Goal: Task Accomplishment & Management: Use online tool/utility

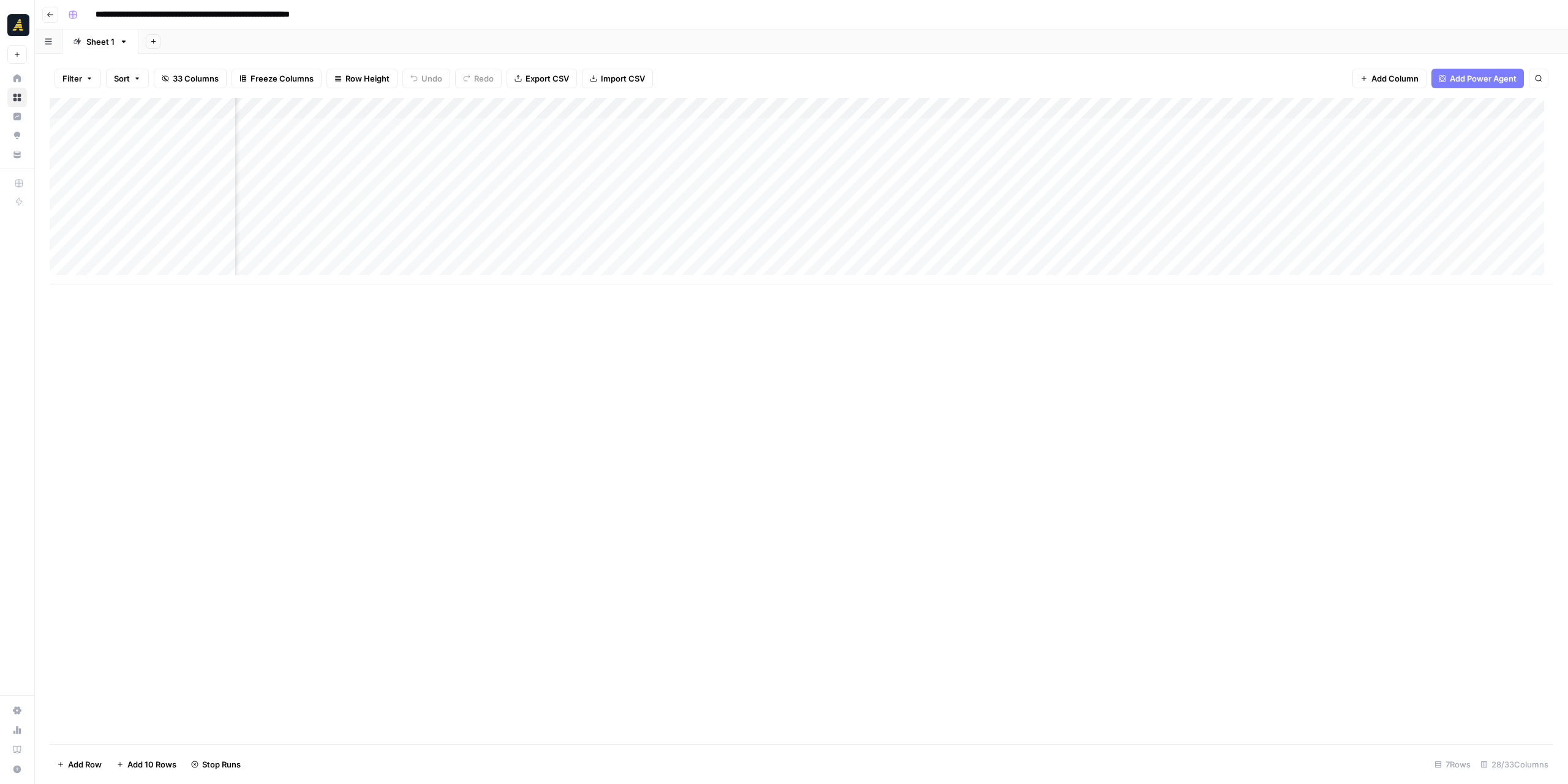
scroll to position [0, 641]
click at [1105, 229] on div "Add Column" at bounding box center [801, 191] width 1503 height 186
drag, startPoint x: 299, startPoint y: 112, endPoint x: 390, endPoint y: 120, distance: 91.4
click at [390, 120] on div "Add Column" at bounding box center [801, 201] width 1503 height 207
click at [818, 126] on div "Add Column" at bounding box center [801, 201] width 1503 height 207
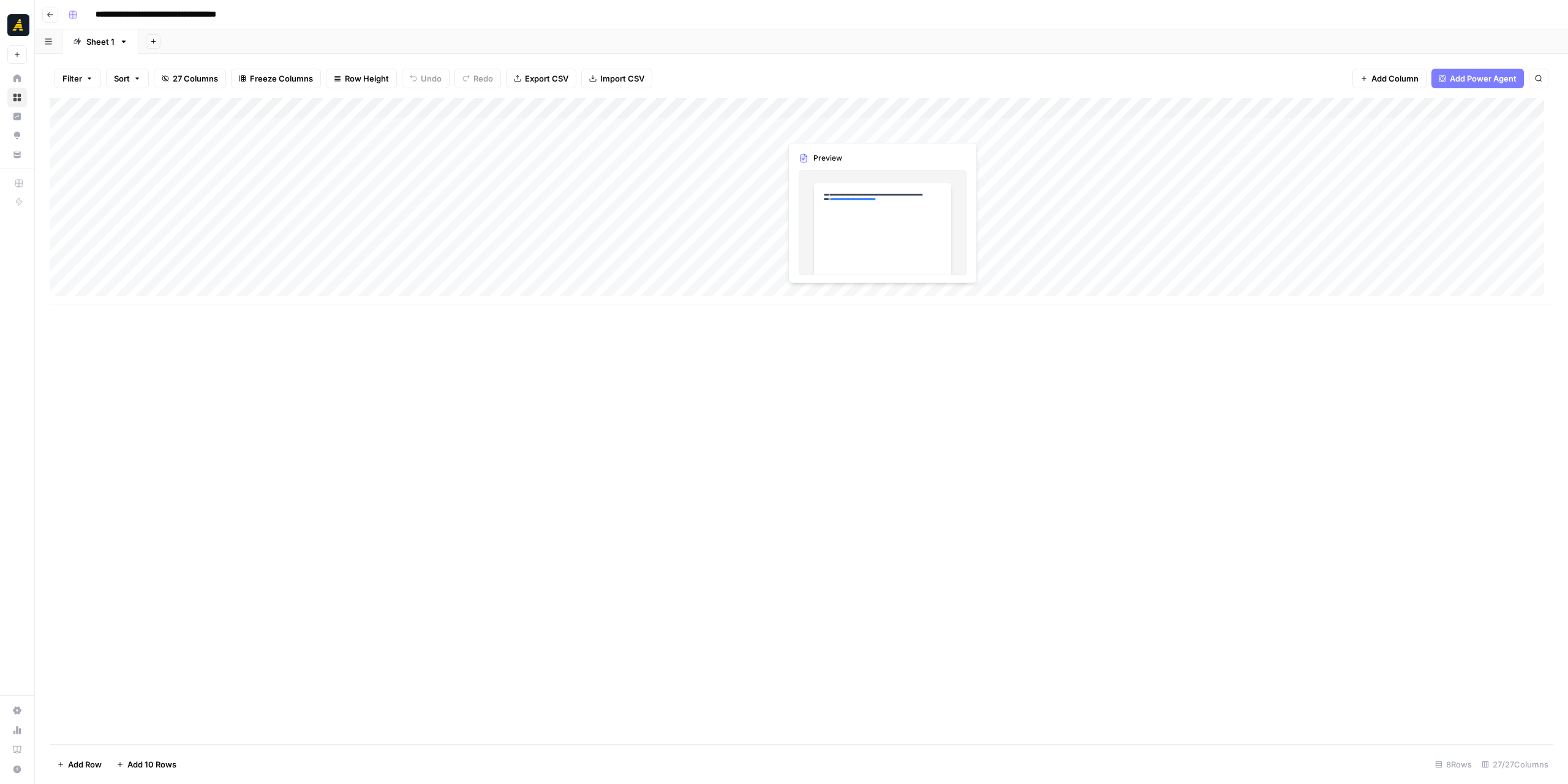
click at [818, 126] on div "Add Column" at bounding box center [801, 201] width 1503 height 207
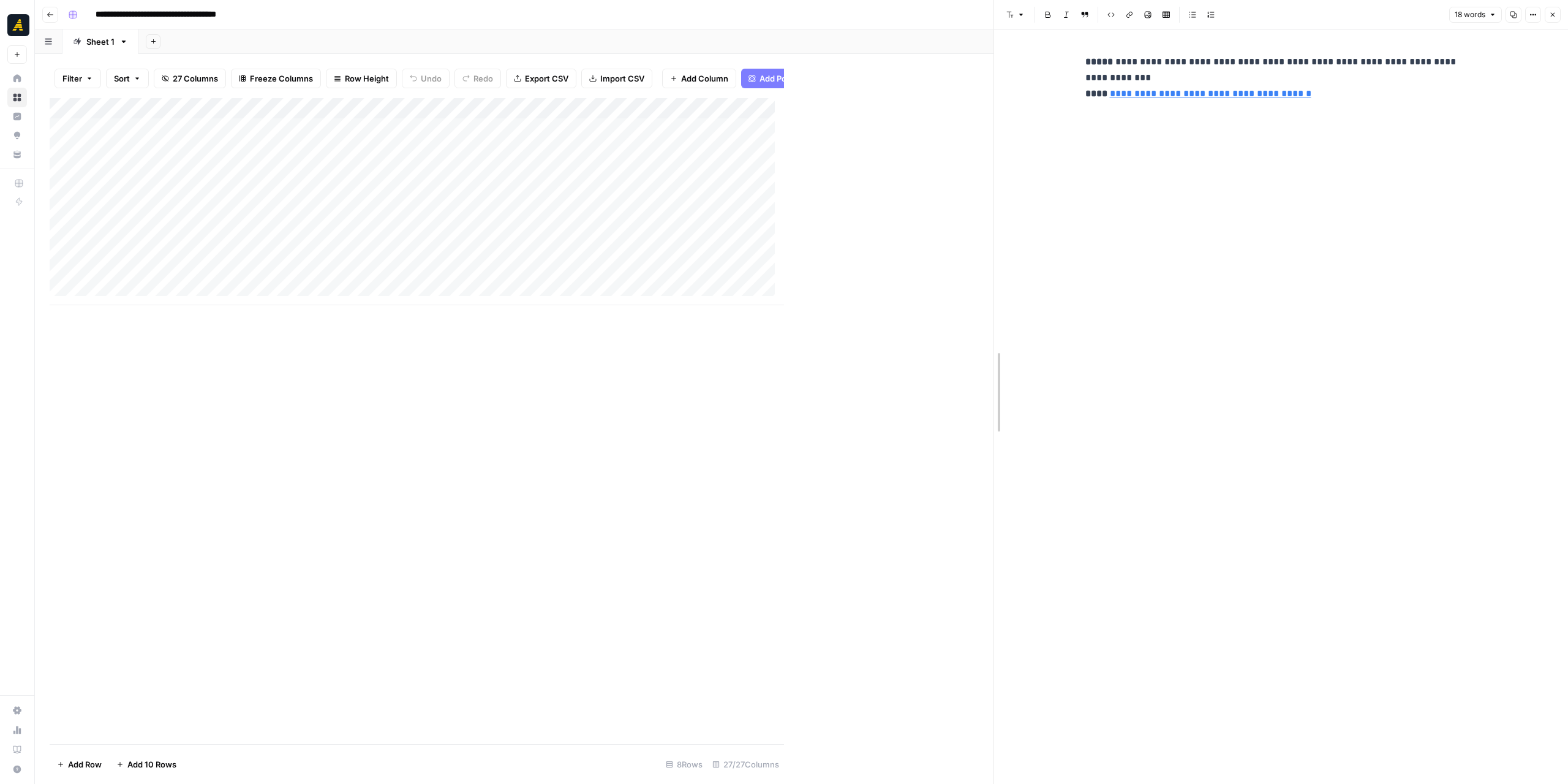
drag, startPoint x: 789, startPoint y: 330, endPoint x: 1025, endPoint y: 336, distance: 236.1
drag, startPoint x: 591, startPoint y: 304, endPoint x: 615, endPoint y: 305, distance: 24.0
click at [615, 305] on div "Add Column" at bounding box center [534, 201] width 970 height 207
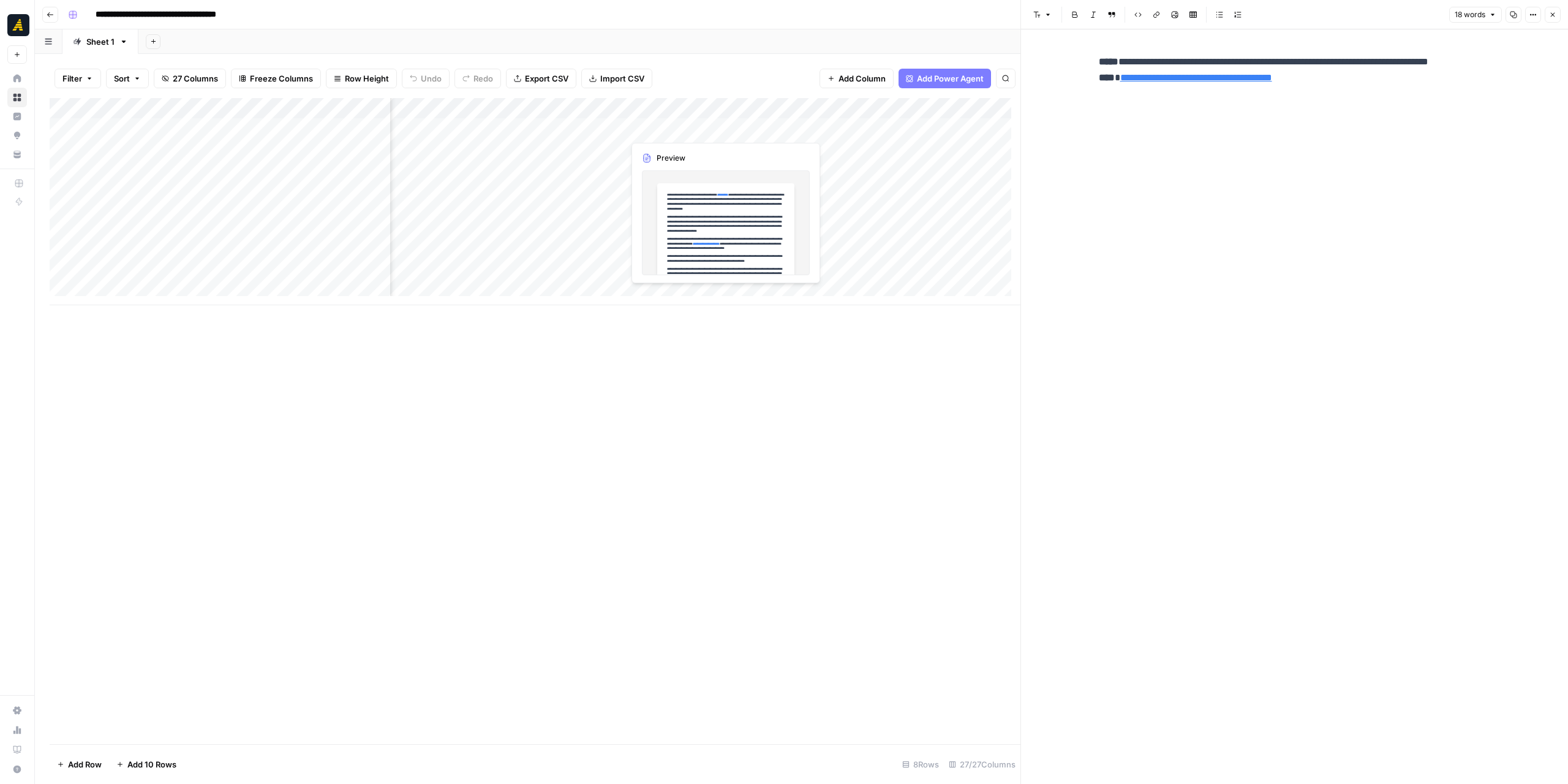
click at [677, 132] on div "Add Column" at bounding box center [534, 201] width 970 height 207
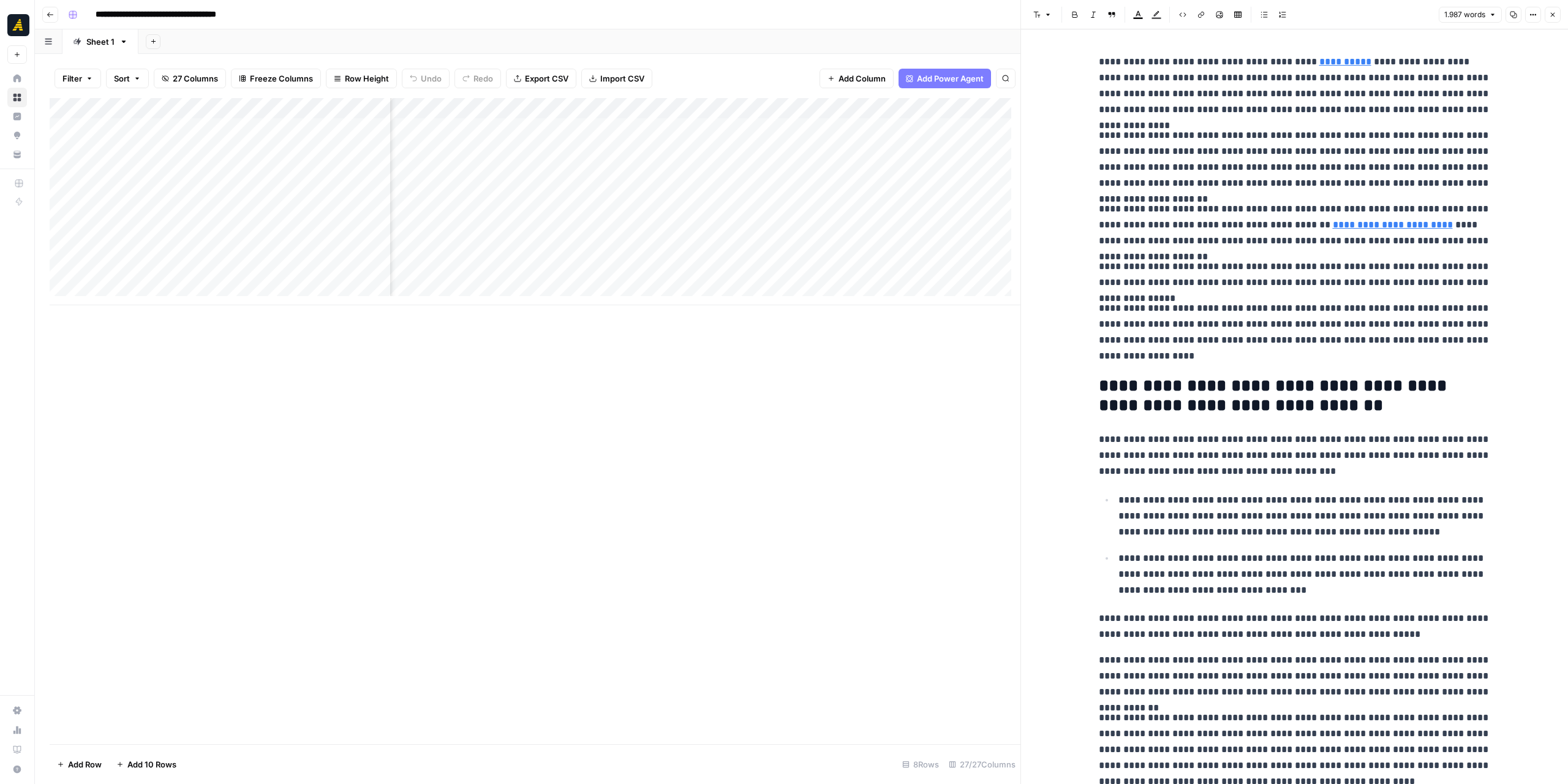
scroll to position [0, 1693]
click at [605, 131] on div "Add Column" at bounding box center [534, 201] width 970 height 207
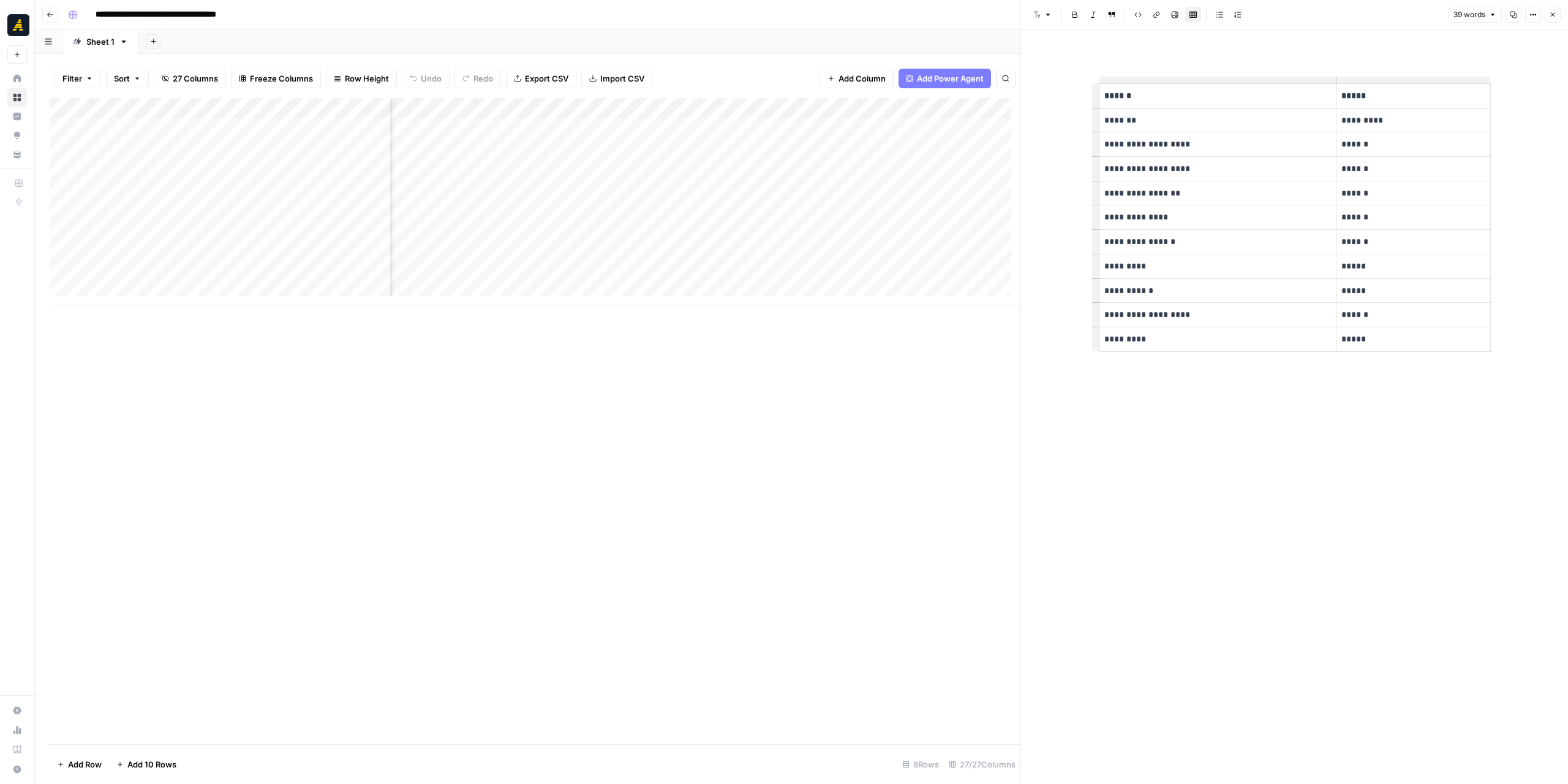
click at [726, 132] on div "Add Column" at bounding box center [534, 201] width 970 height 207
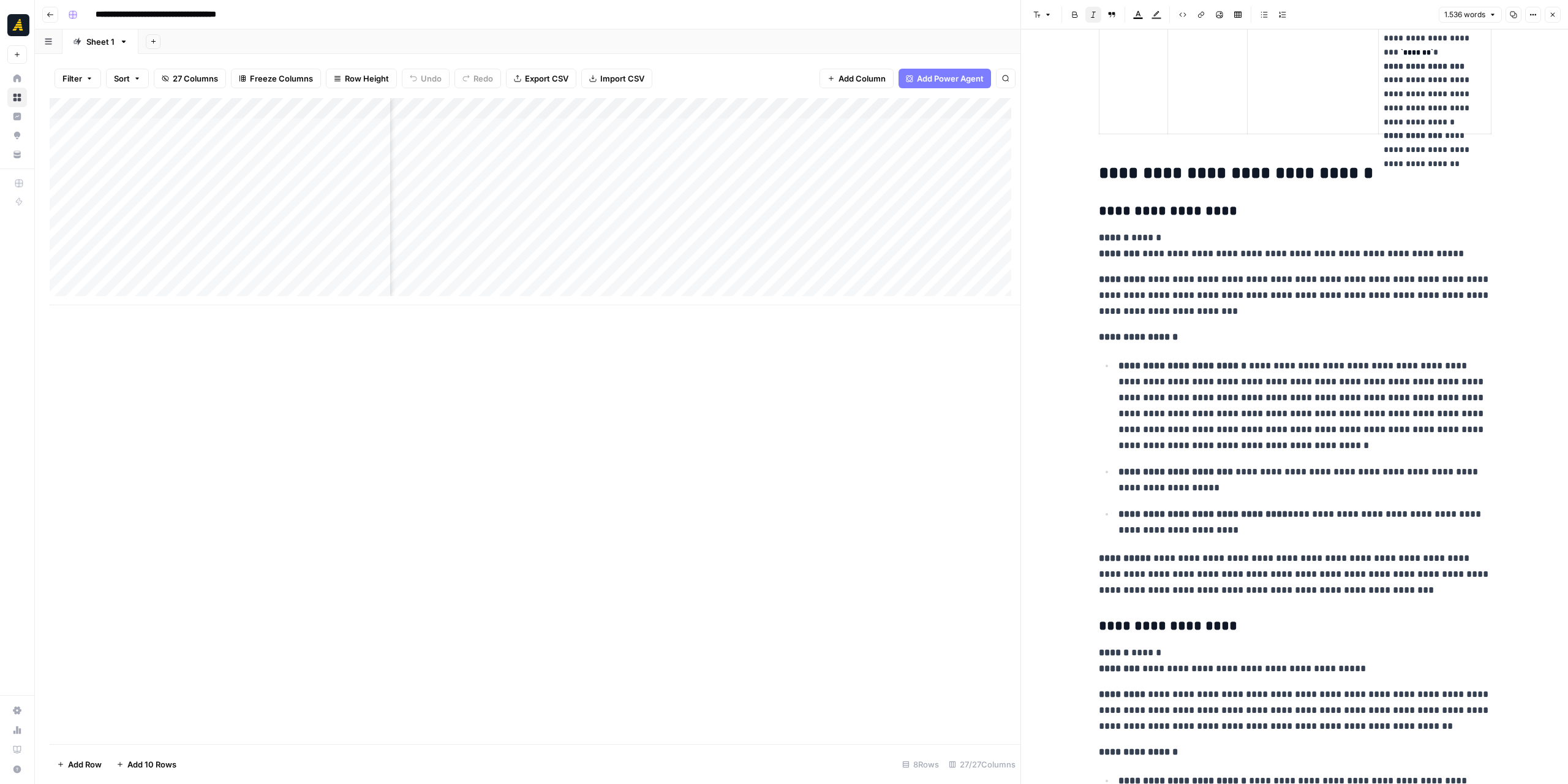
scroll to position [0, 1879]
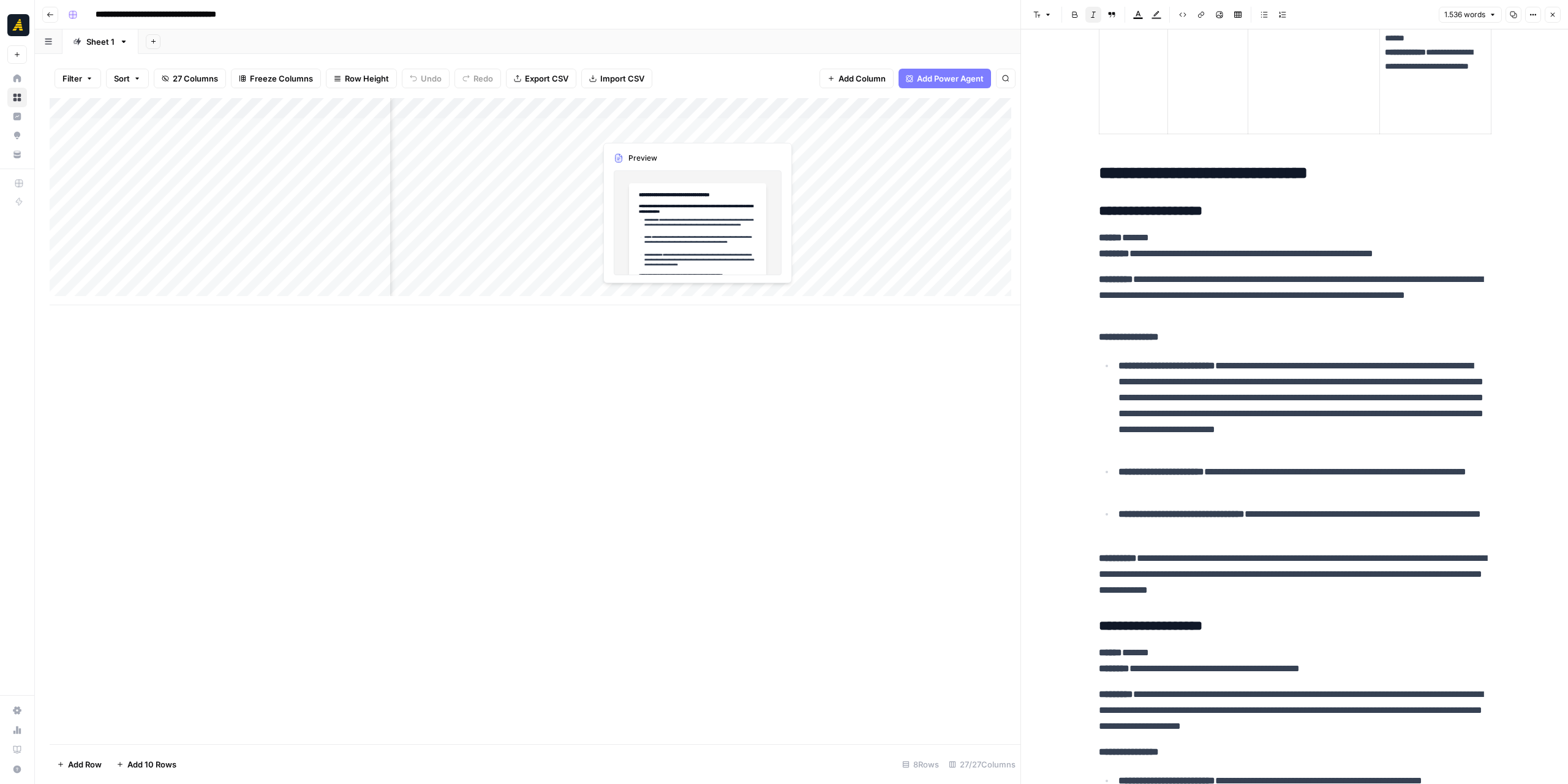
click at [653, 126] on div "Add Column" at bounding box center [534, 201] width 970 height 207
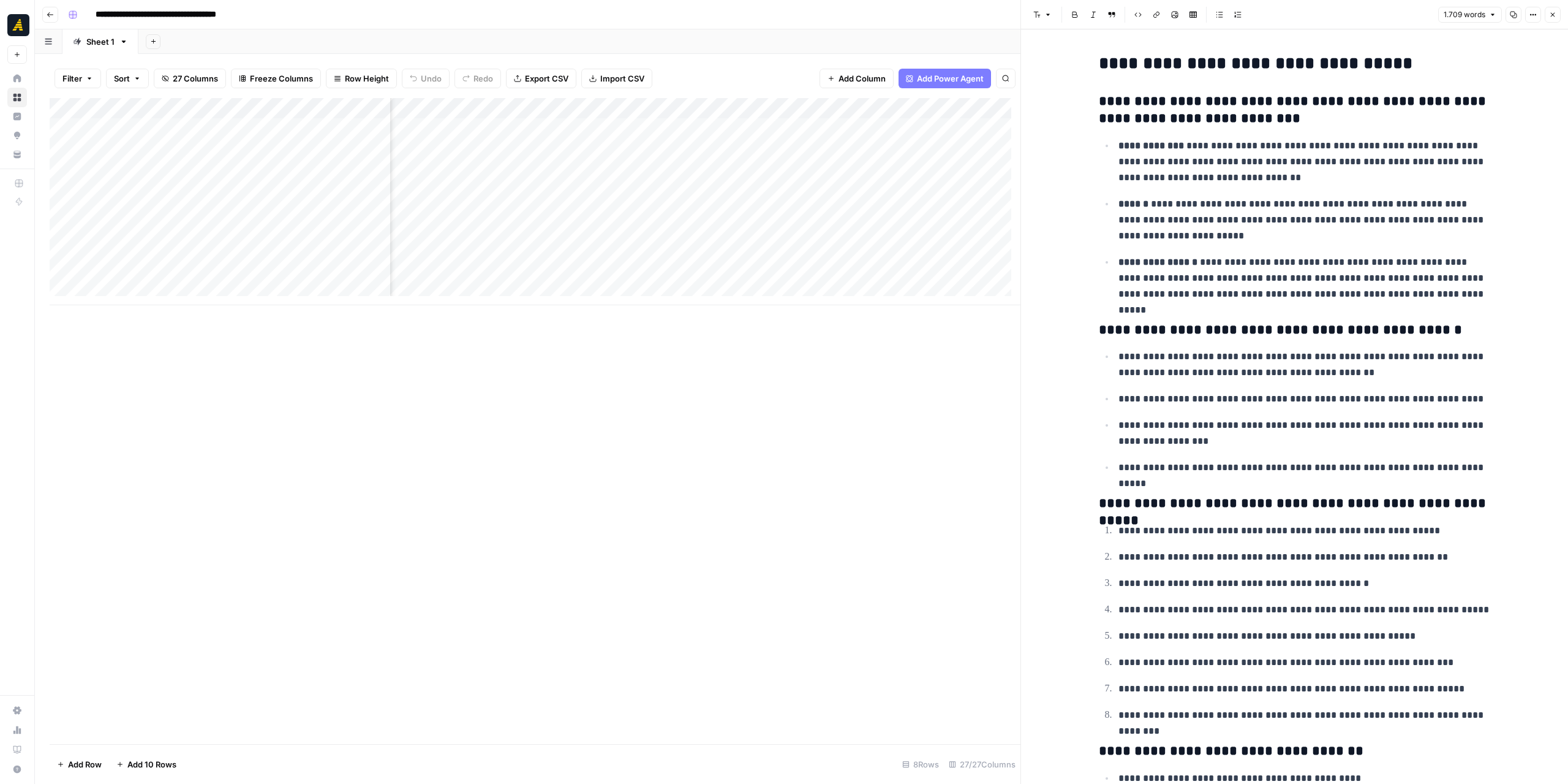
click at [755, 124] on div "Add Column" at bounding box center [534, 201] width 970 height 207
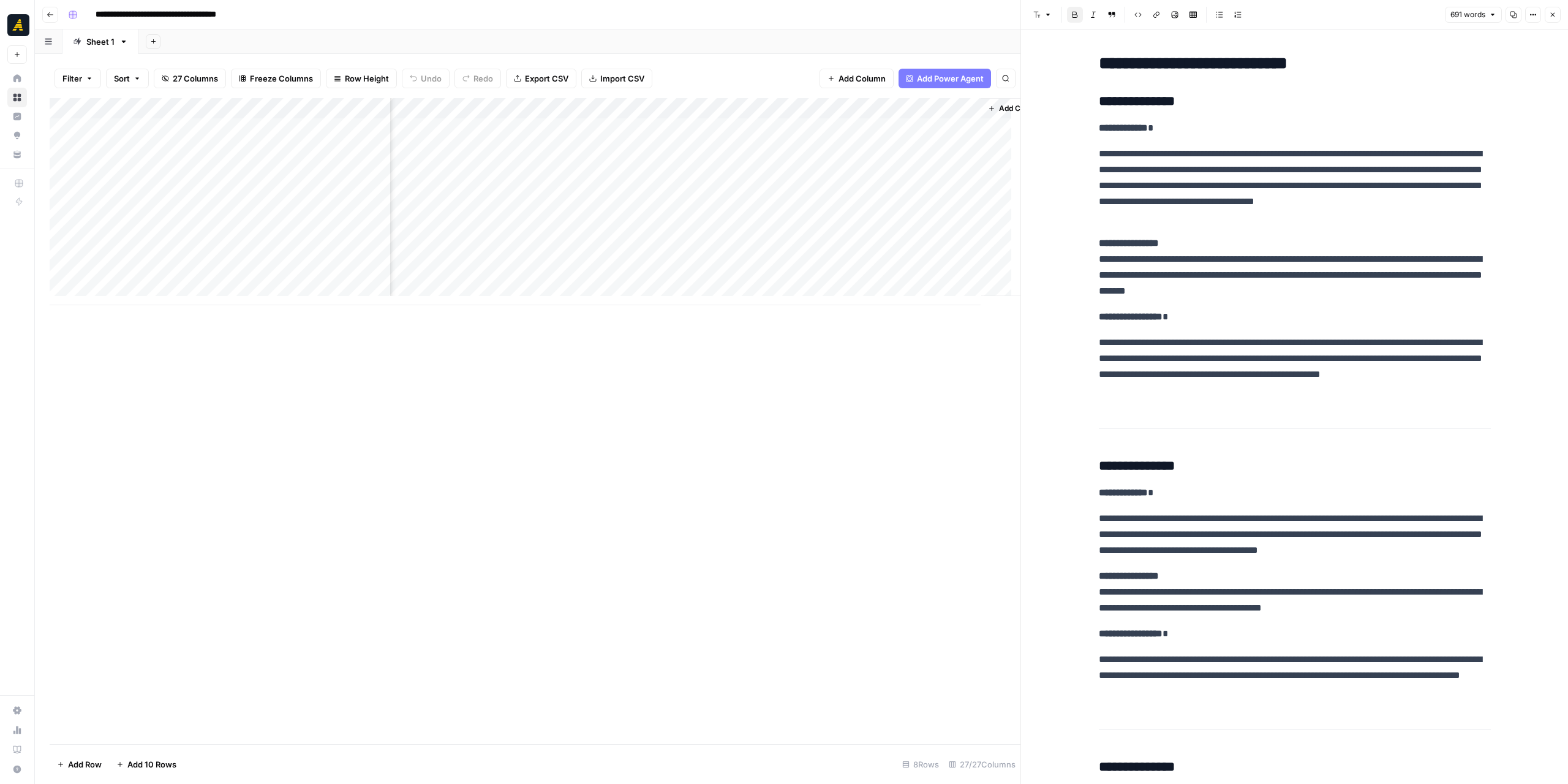
scroll to position [0, 2401]
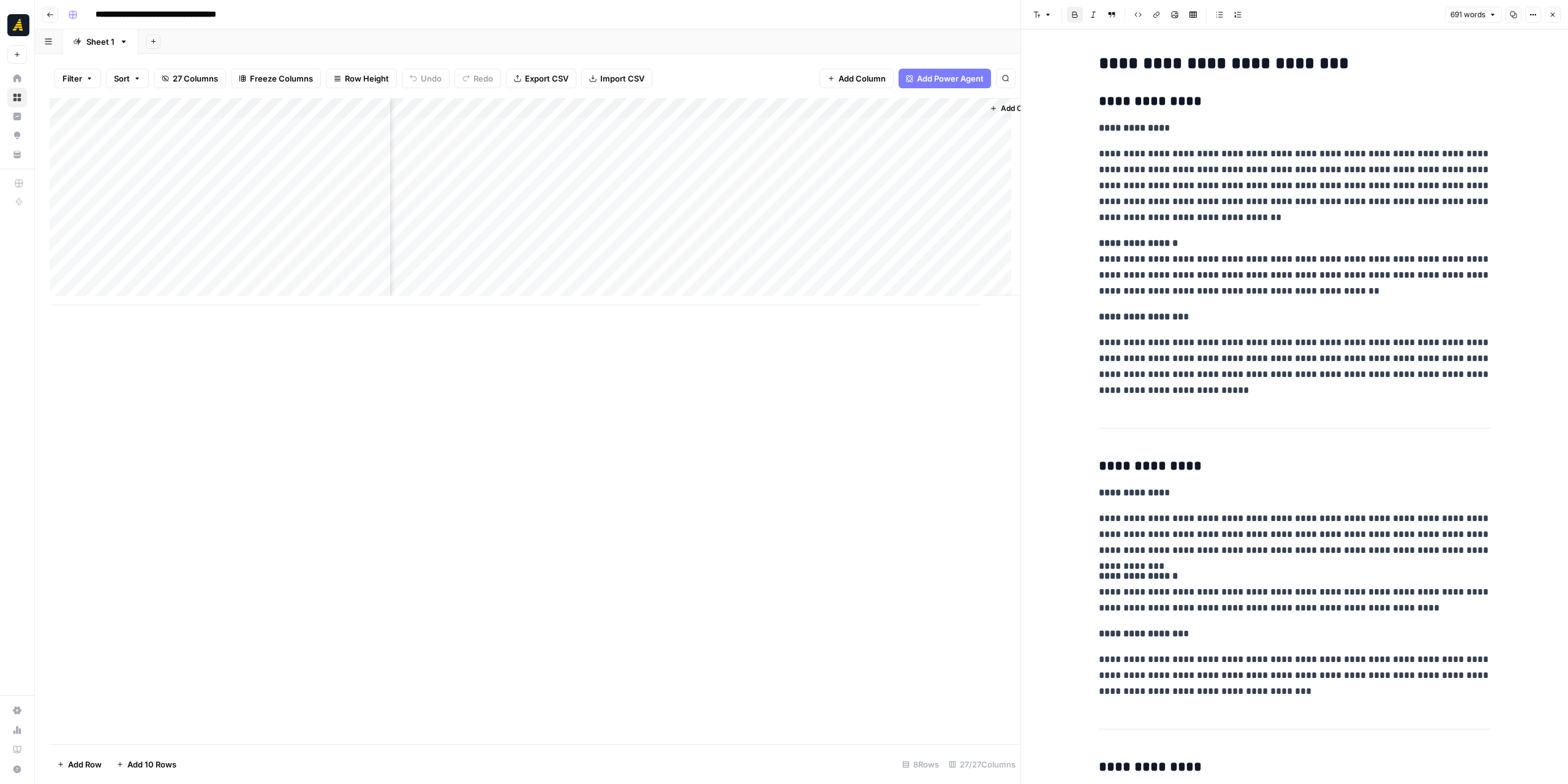
click at [529, 125] on div "Add Column" at bounding box center [534, 201] width 970 height 207
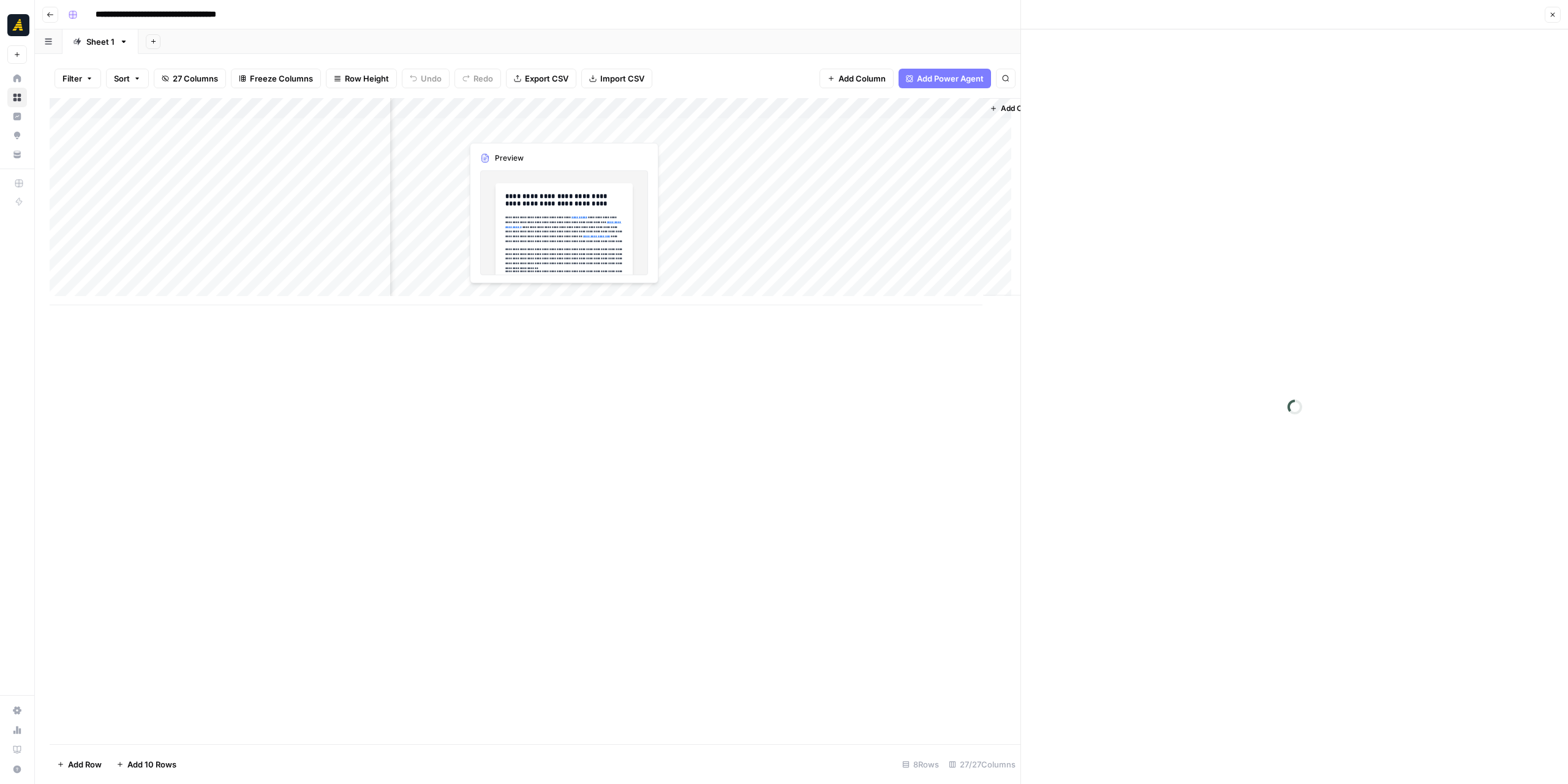
click at [529, 125] on div at bounding box center [537, 128] width 150 height 23
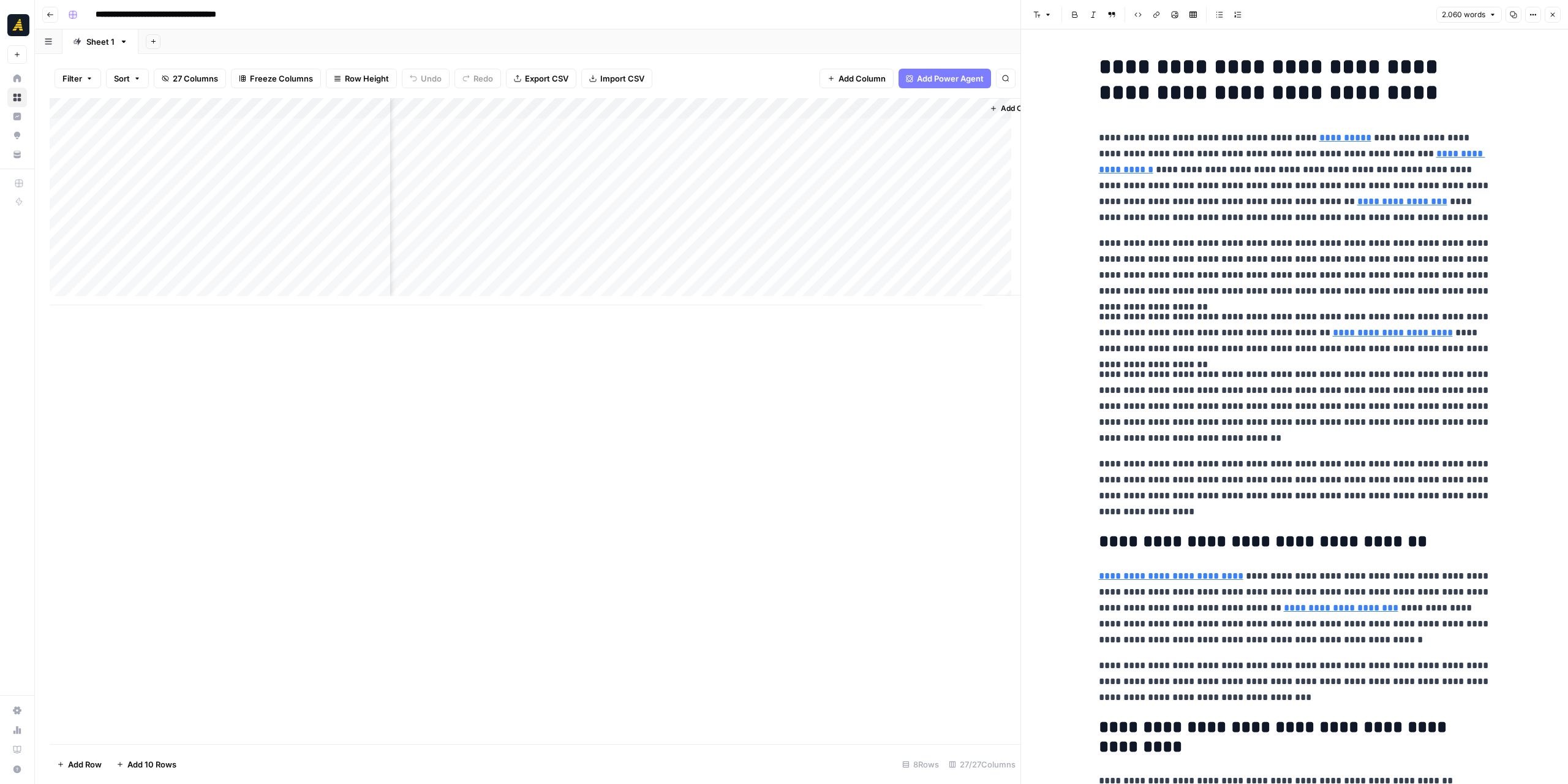
click at [673, 124] on div "Add Column" at bounding box center [534, 201] width 970 height 207
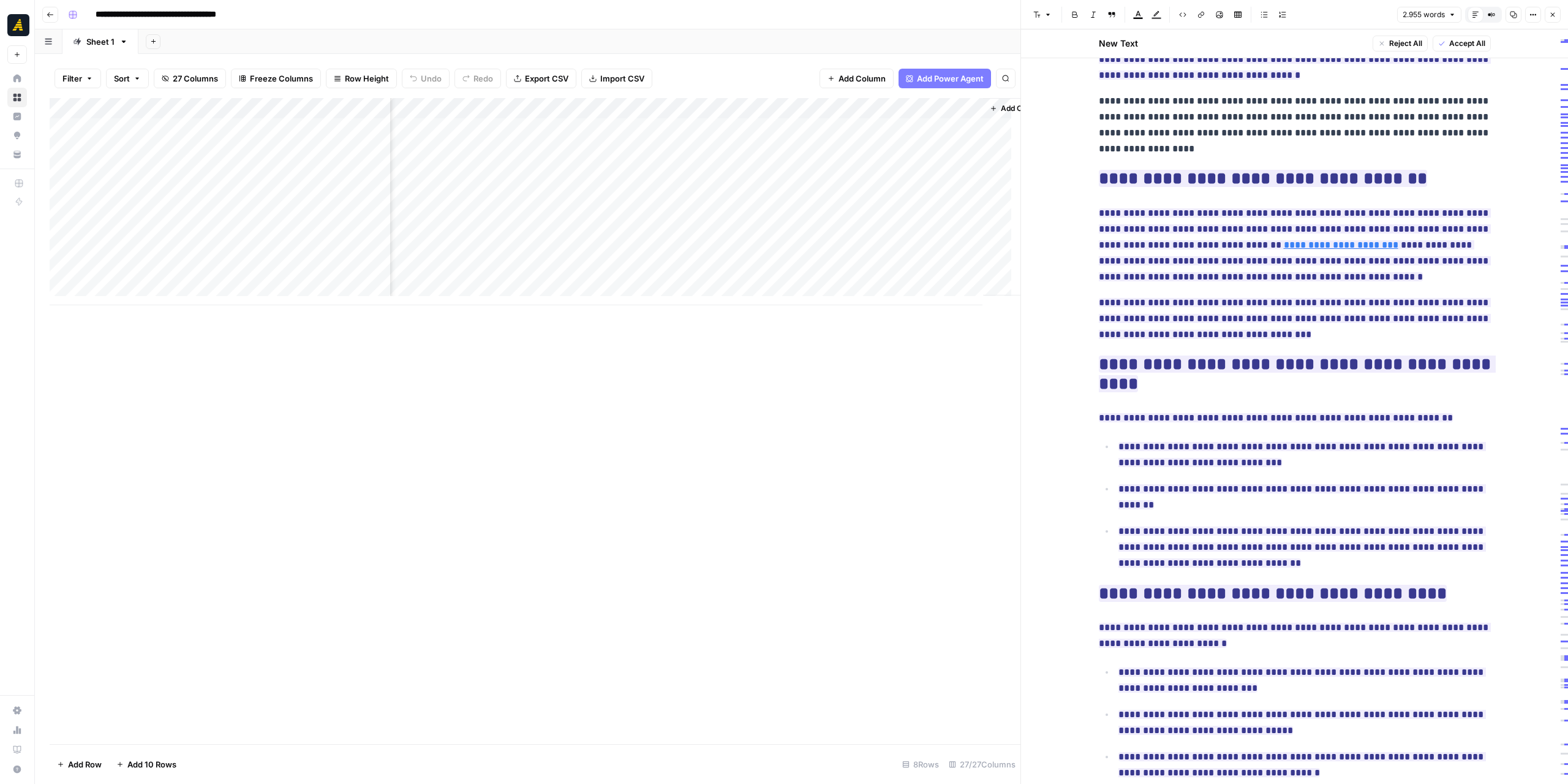
scroll to position [184, 0]
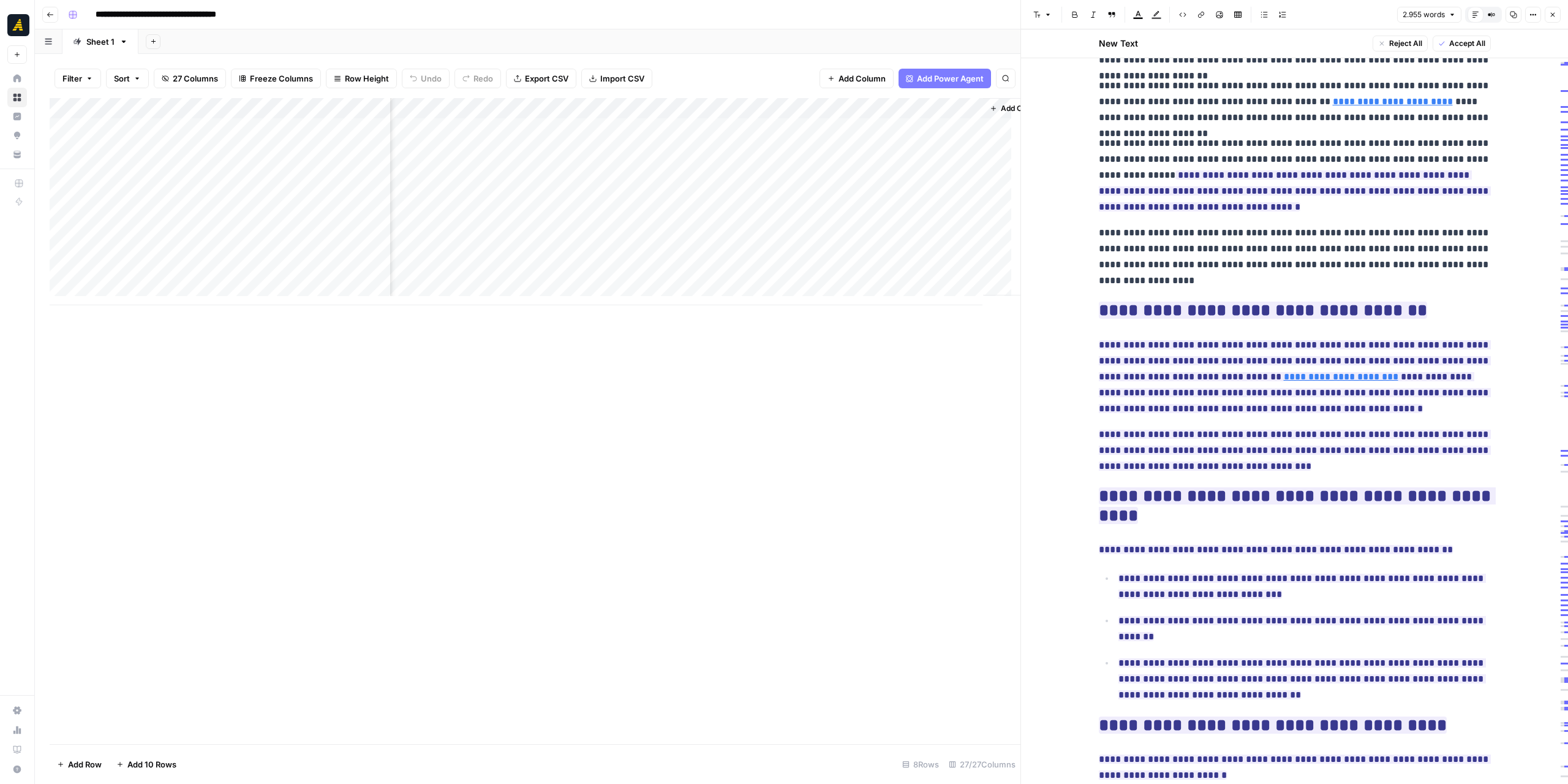
click at [534, 125] on div "Add Column" at bounding box center [534, 201] width 970 height 207
click at [534, 125] on div at bounding box center [537, 128] width 150 height 23
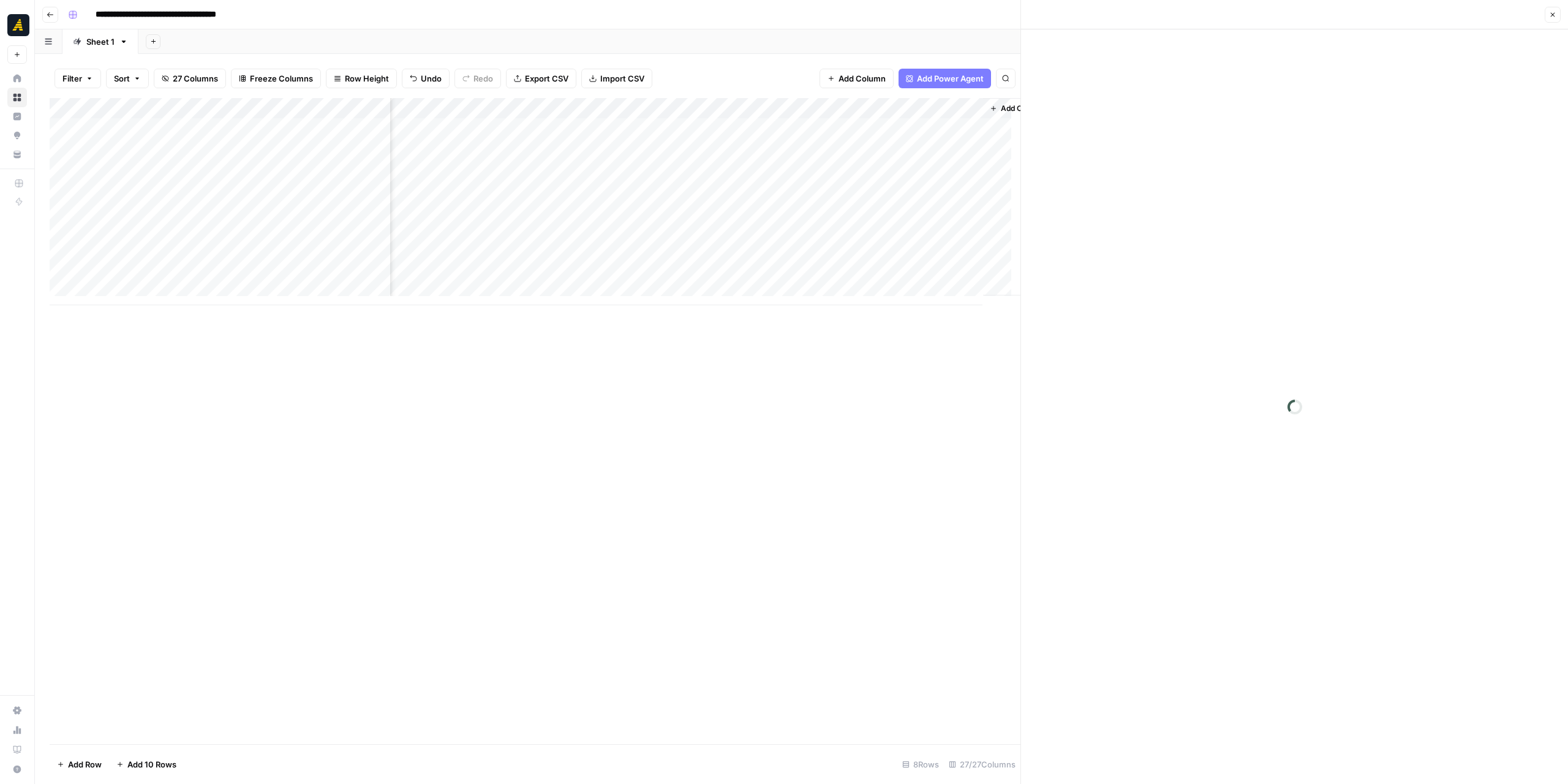
click at [675, 126] on div "Add Column" at bounding box center [534, 201] width 970 height 207
click at [675, 126] on div at bounding box center [687, 128] width 153 height 23
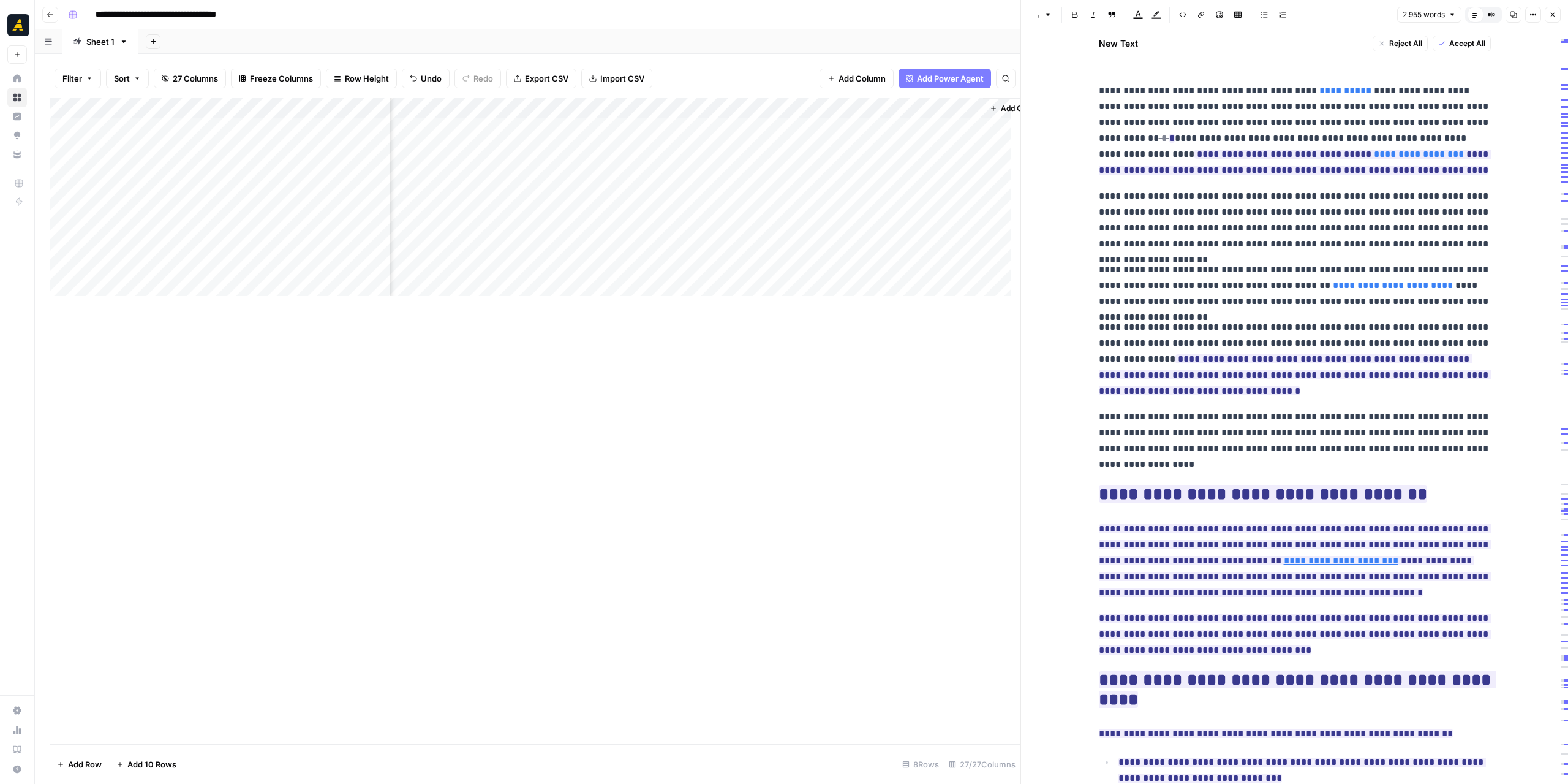
click at [538, 130] on div "Add Column" at bounding box center [534, 201] width 970 height 207
click at [538, 129] on div "Add Column" at bounding box center [534, 201] width 970 height 207
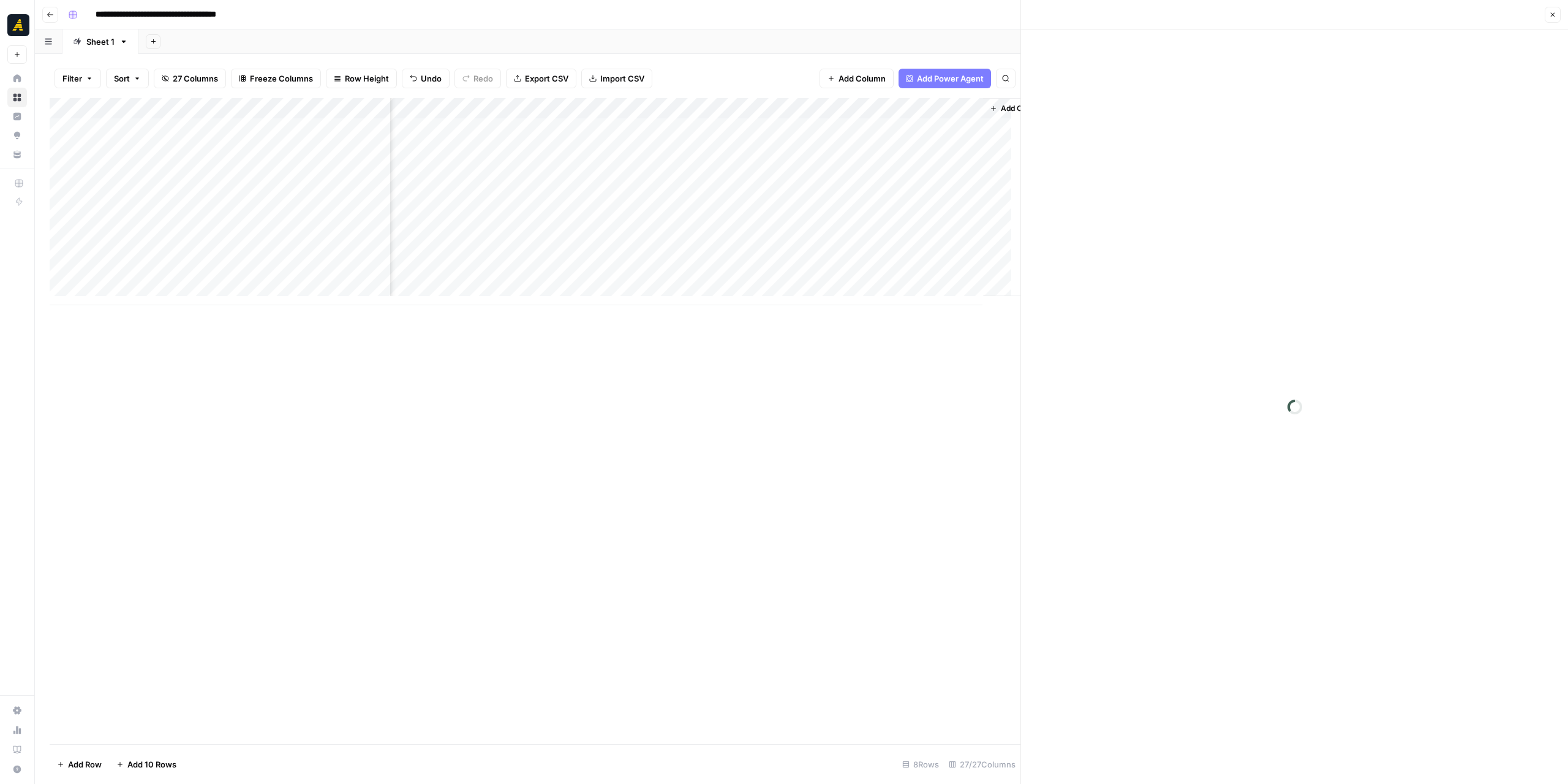
click at [808, 123] on div "Add Column" at bounding box center [534, 201] width 970 height 207
click at [838, 148] on div "Add Column" at bounding box center [534, 201] width 970 height 207
click at [920, 132] on div "Add Column" at bounding box center [534, 201] width 970 height 207
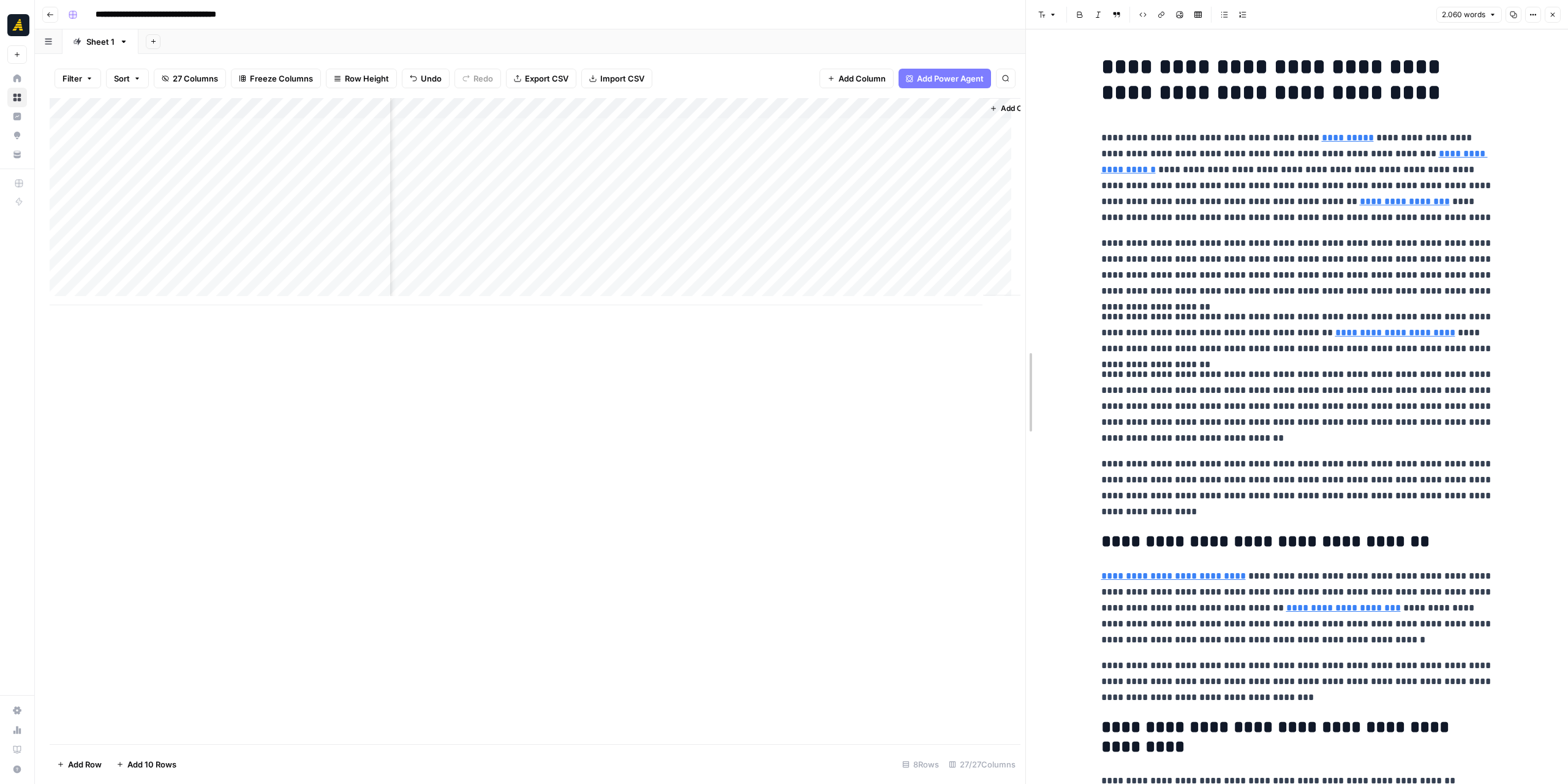
drag, startPoint x: 1024, startPoint y: 301, endPoint x: 1041, endPoint y: 305, distance: 17.5
click at [1032, 305] on div at bounding box center [1026, 392] width 13 height 784
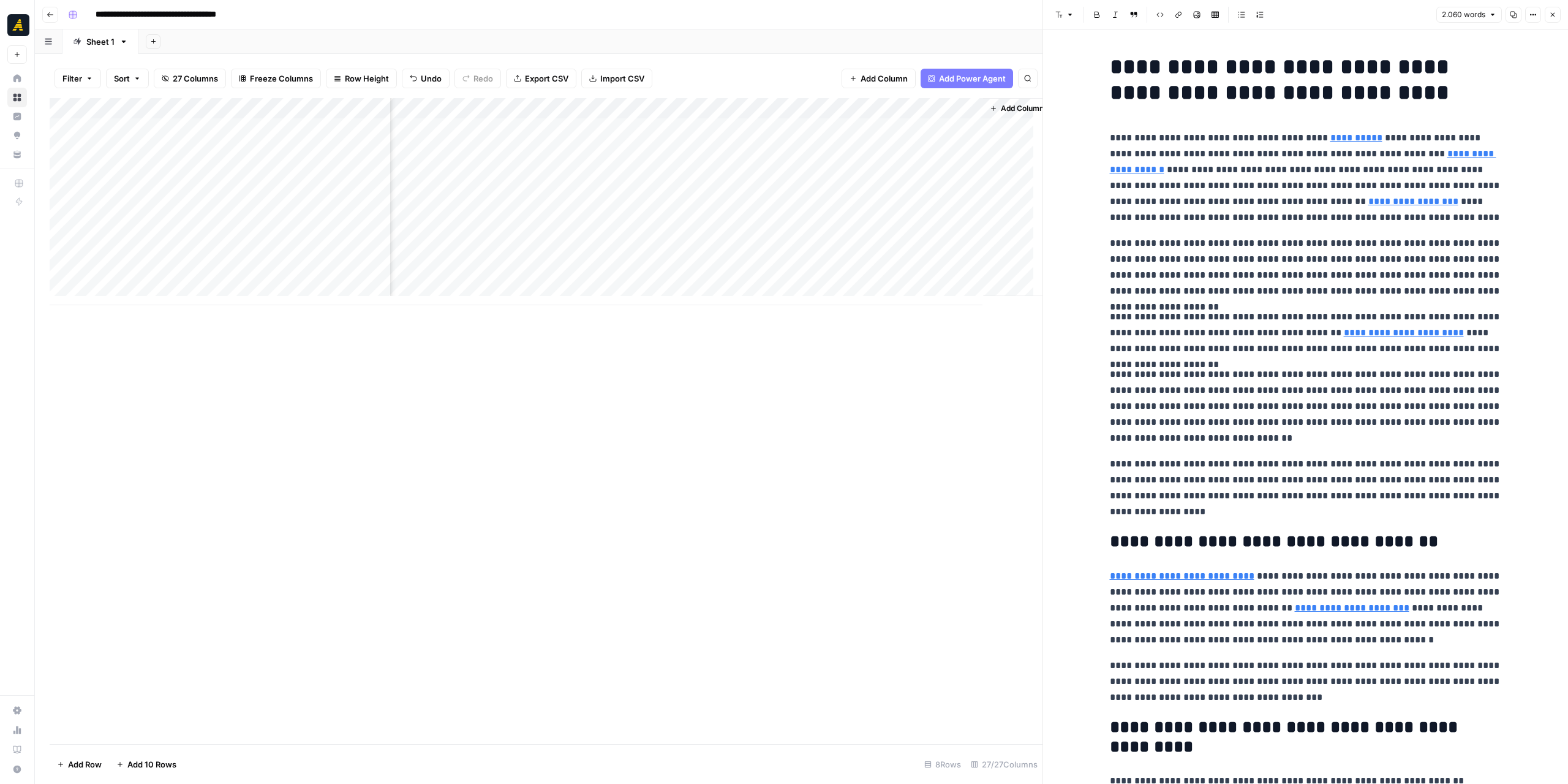
click at [928, 328] on div "Add Column" at bounding box center [545, 421] width 993 height 646
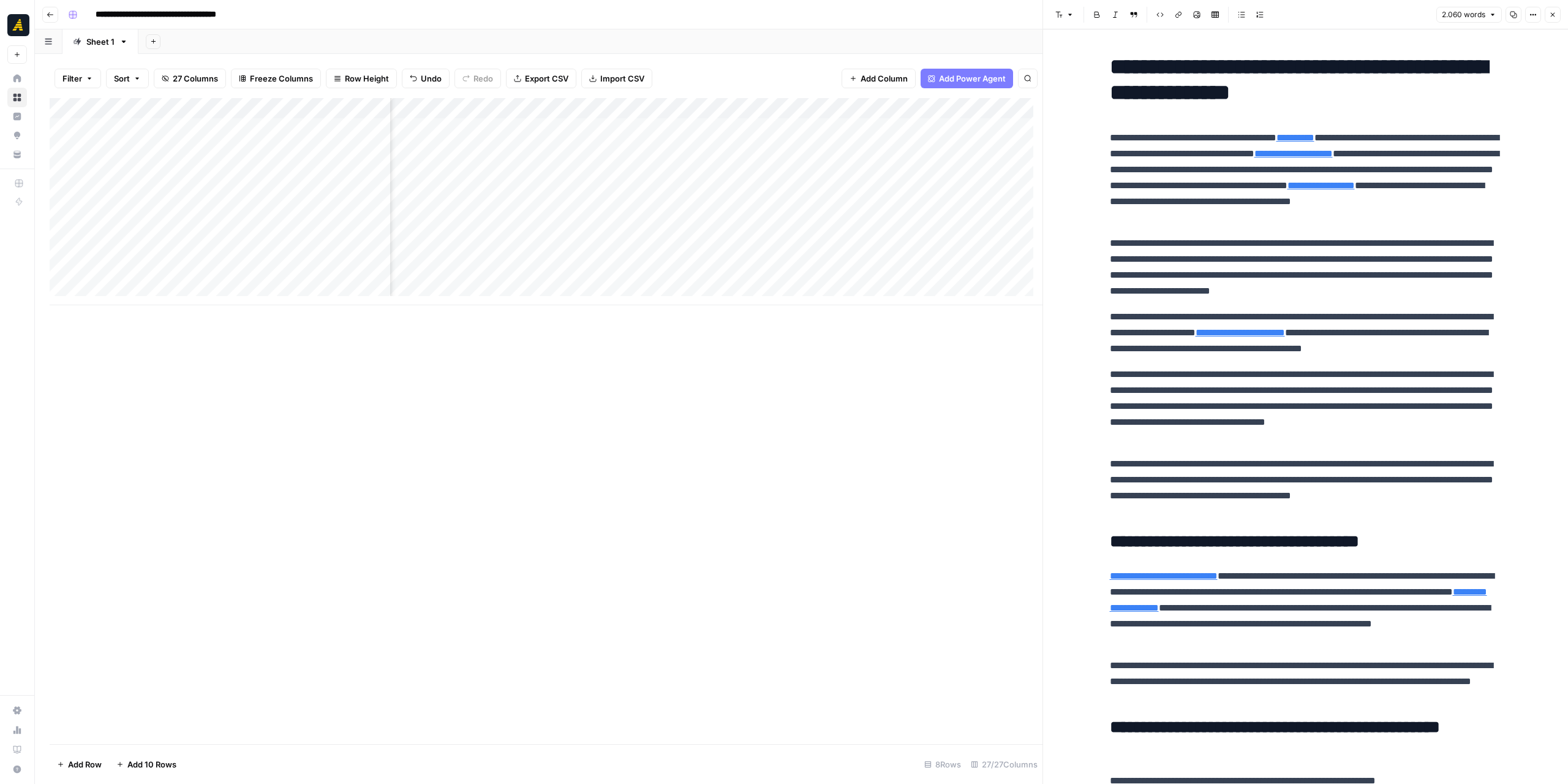
scroll to position [0, 491]
click at [291, 138] on div "Add Column" at bounding box center [545, 201] width 993 height 207
click at [297, 156] on div "Add Column" at bounding box center [545, 201] width 993 height 207
click at [295, 186] on div "Add Column" at bounding box center [545, 201] width 993 height 207
